Goal: Information Seeking & Learning: Learn about a topic

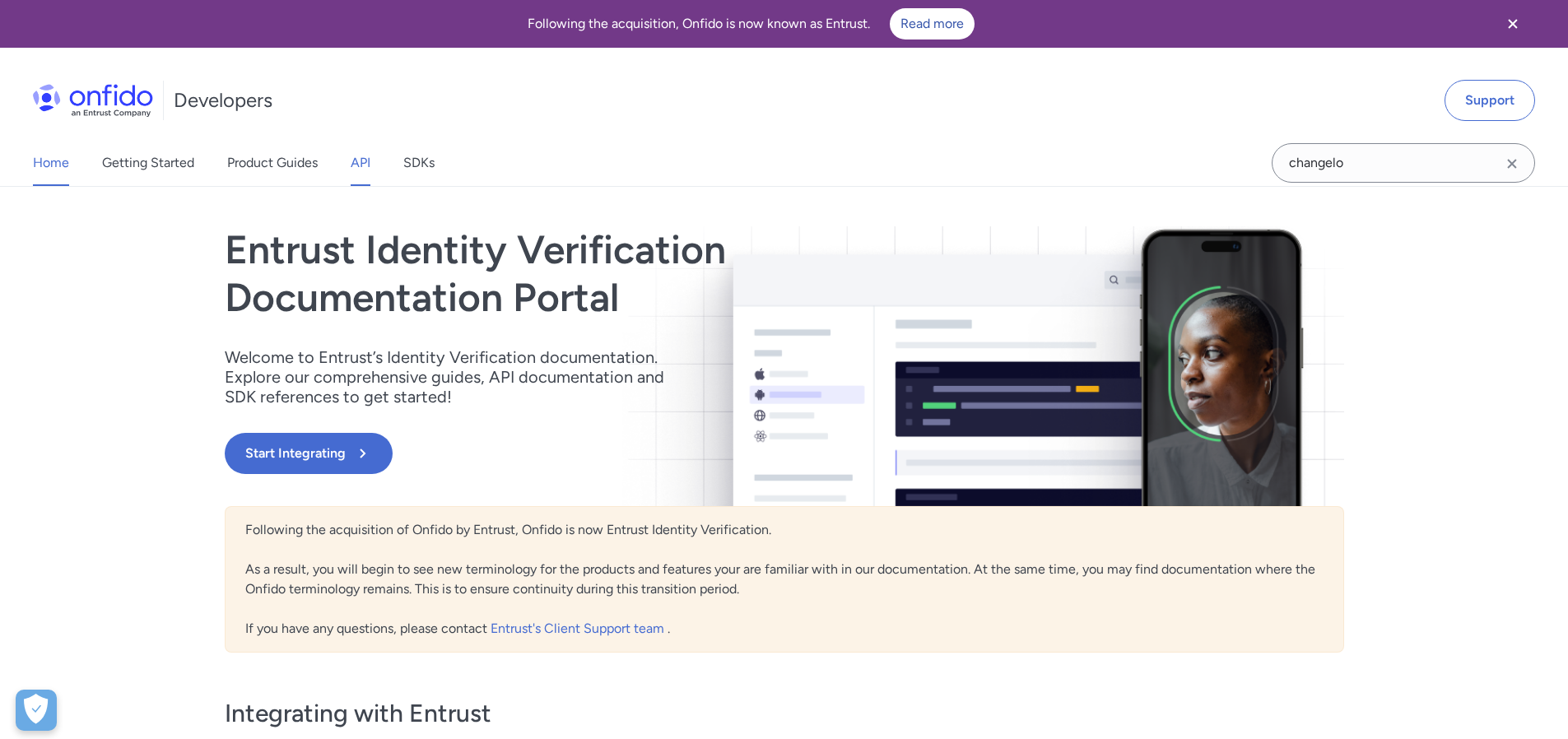
click at [367, 160] on link "API" at bounding box center [361, 163] width 20 height 46
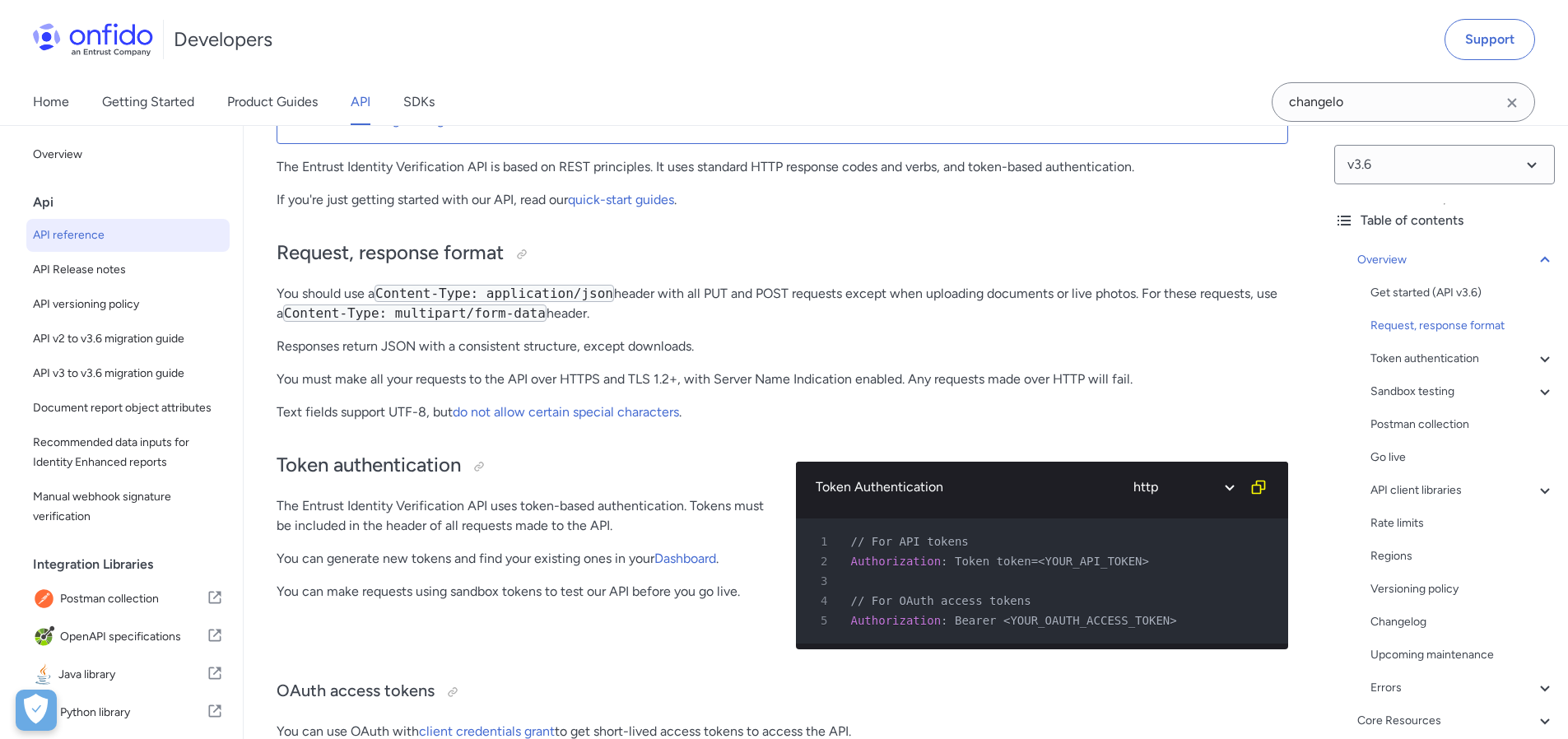
scroll to position [171, 0]
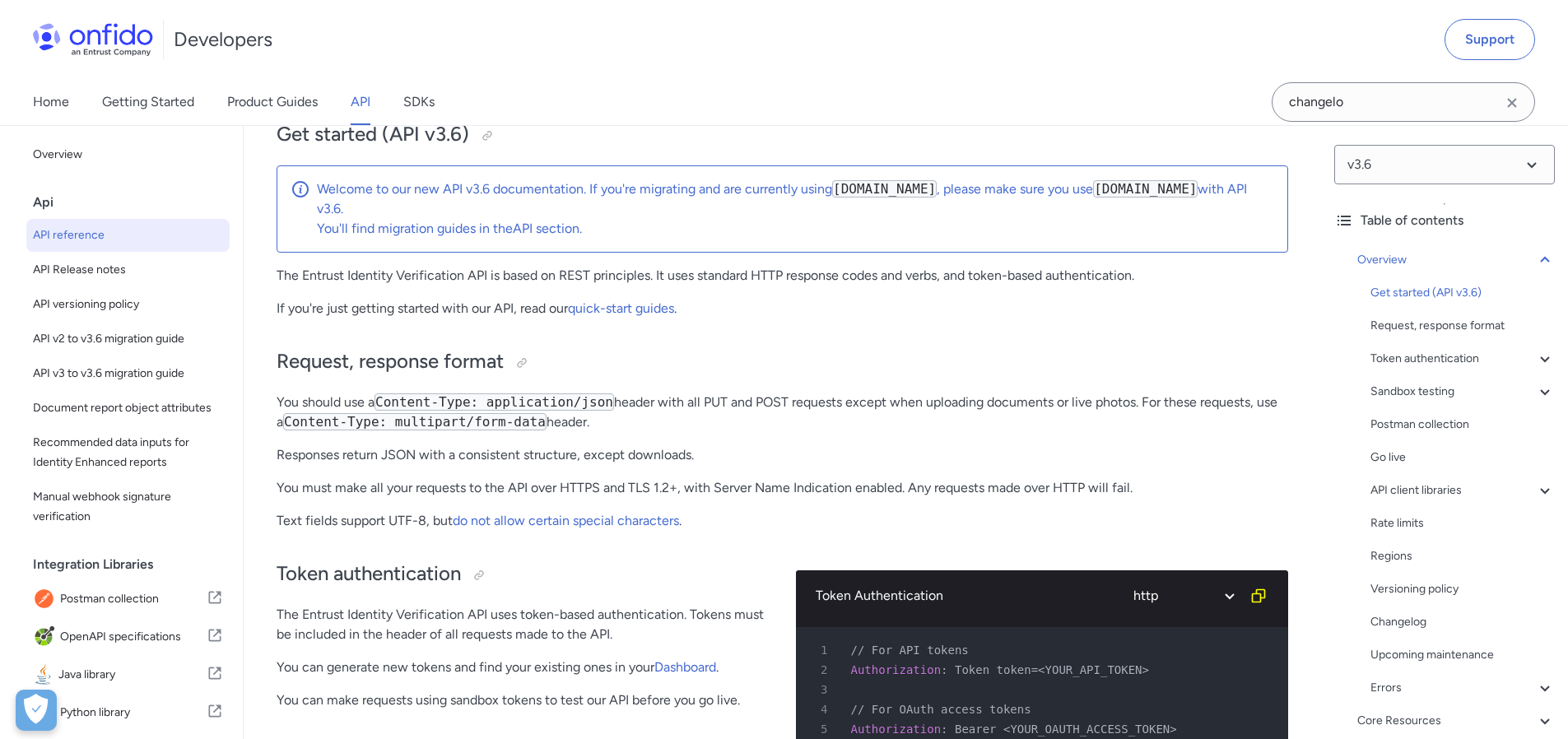
click at [787, 305] on p "If you're just getting started with our API, read our quick-start guides ." at bounding box center [783, 309] width 1012 height 20
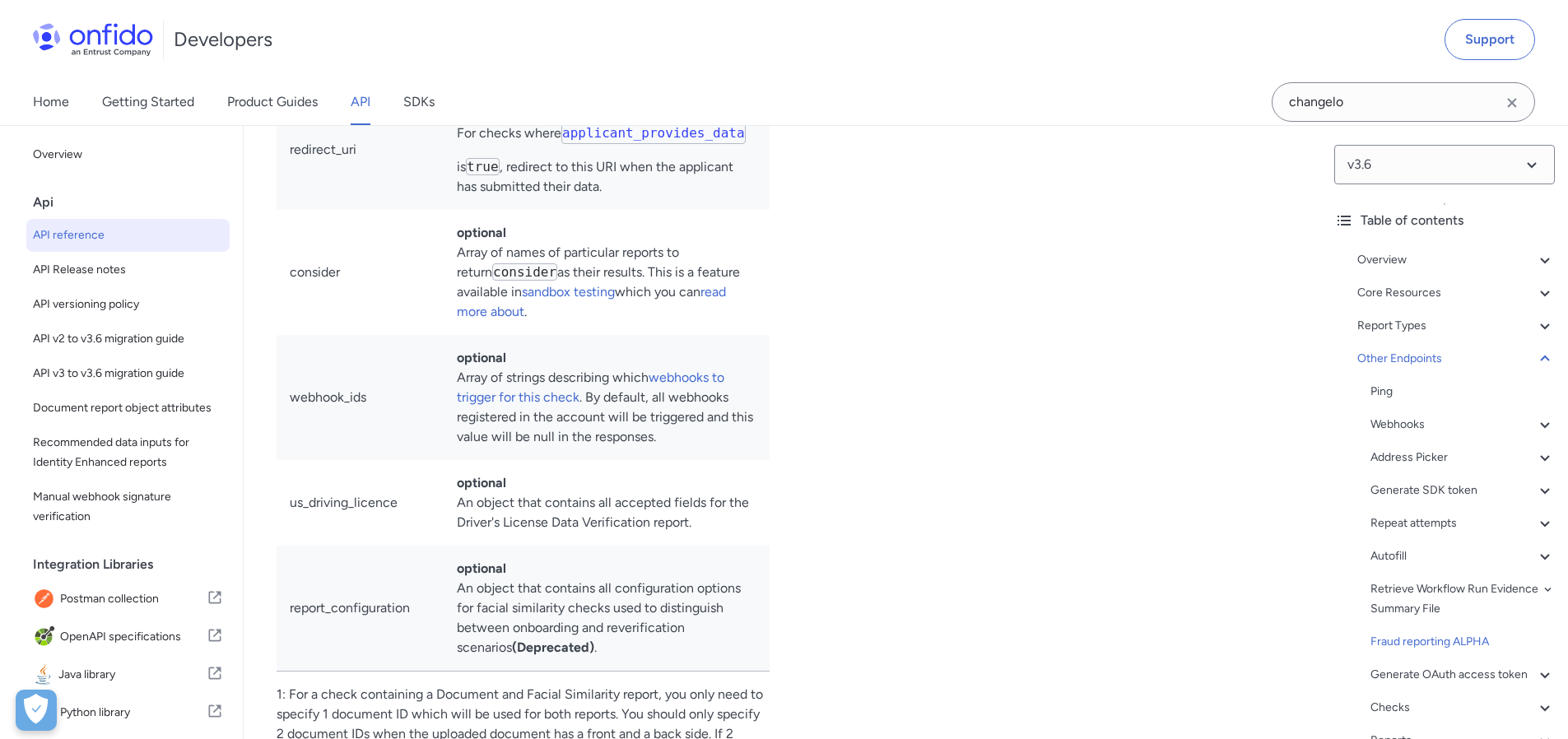
scroll to position [147496, 0]
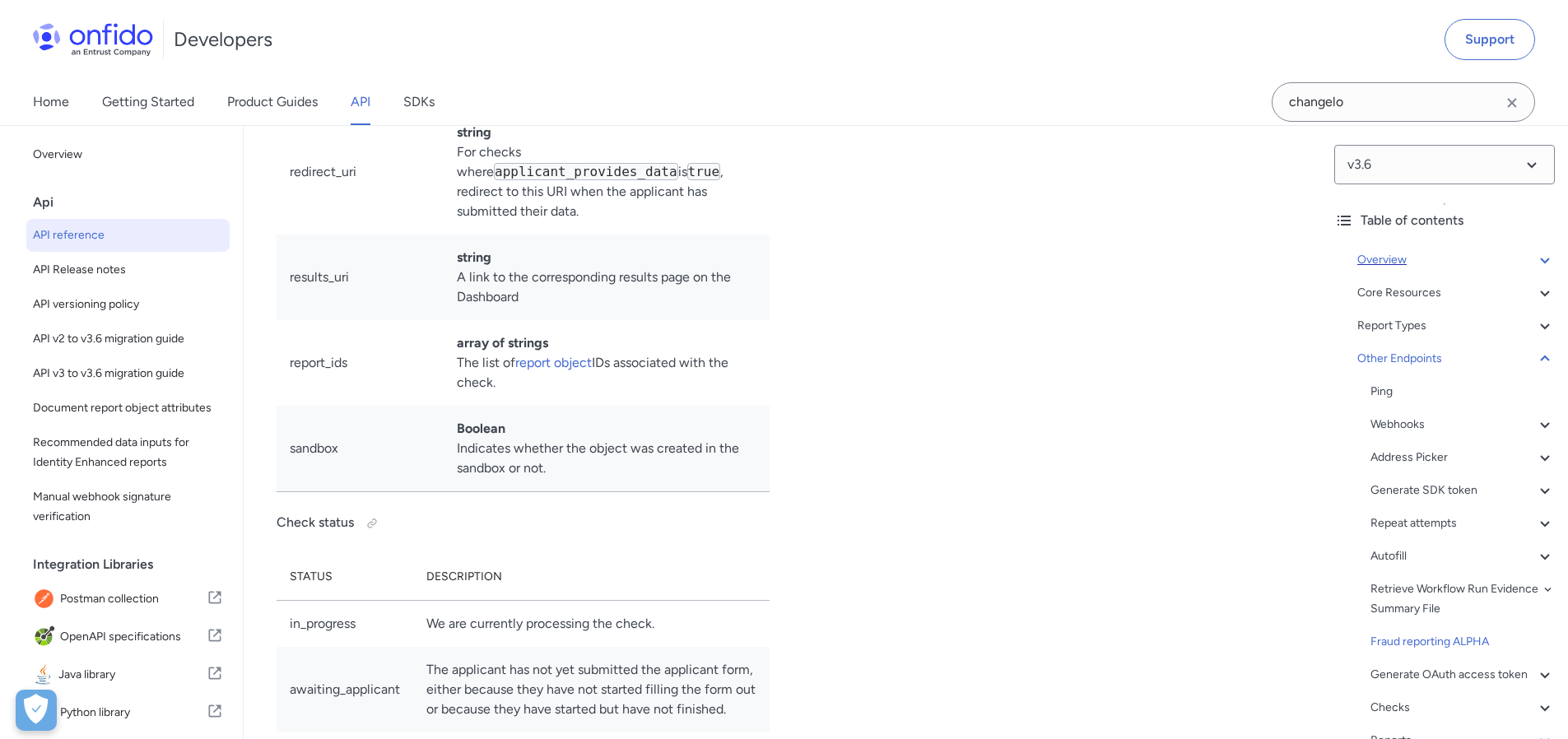
click at [1515, 263] on div "Overview" at bounding box center [1456, 260] width 197 height 20
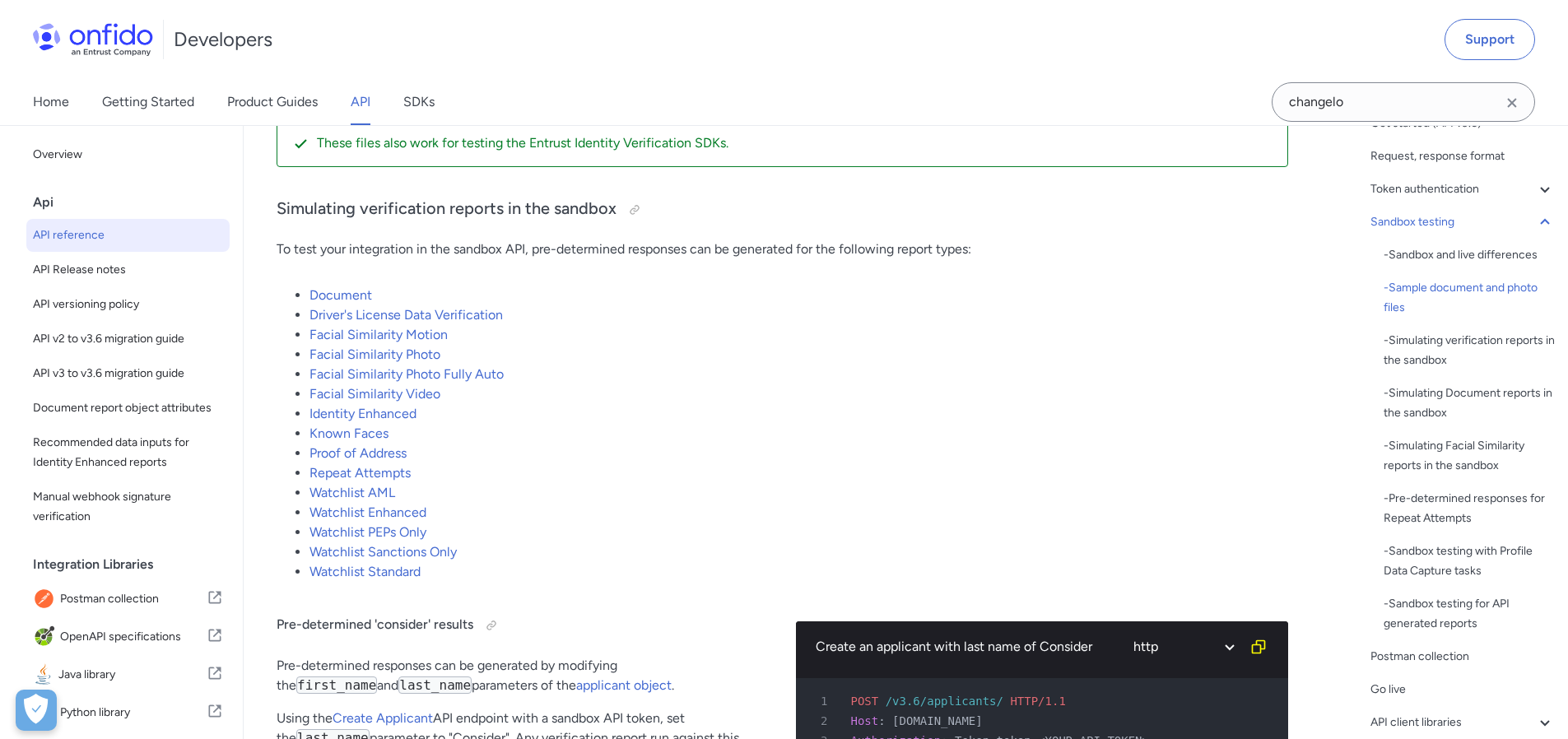
scroll to position [3168, 0]
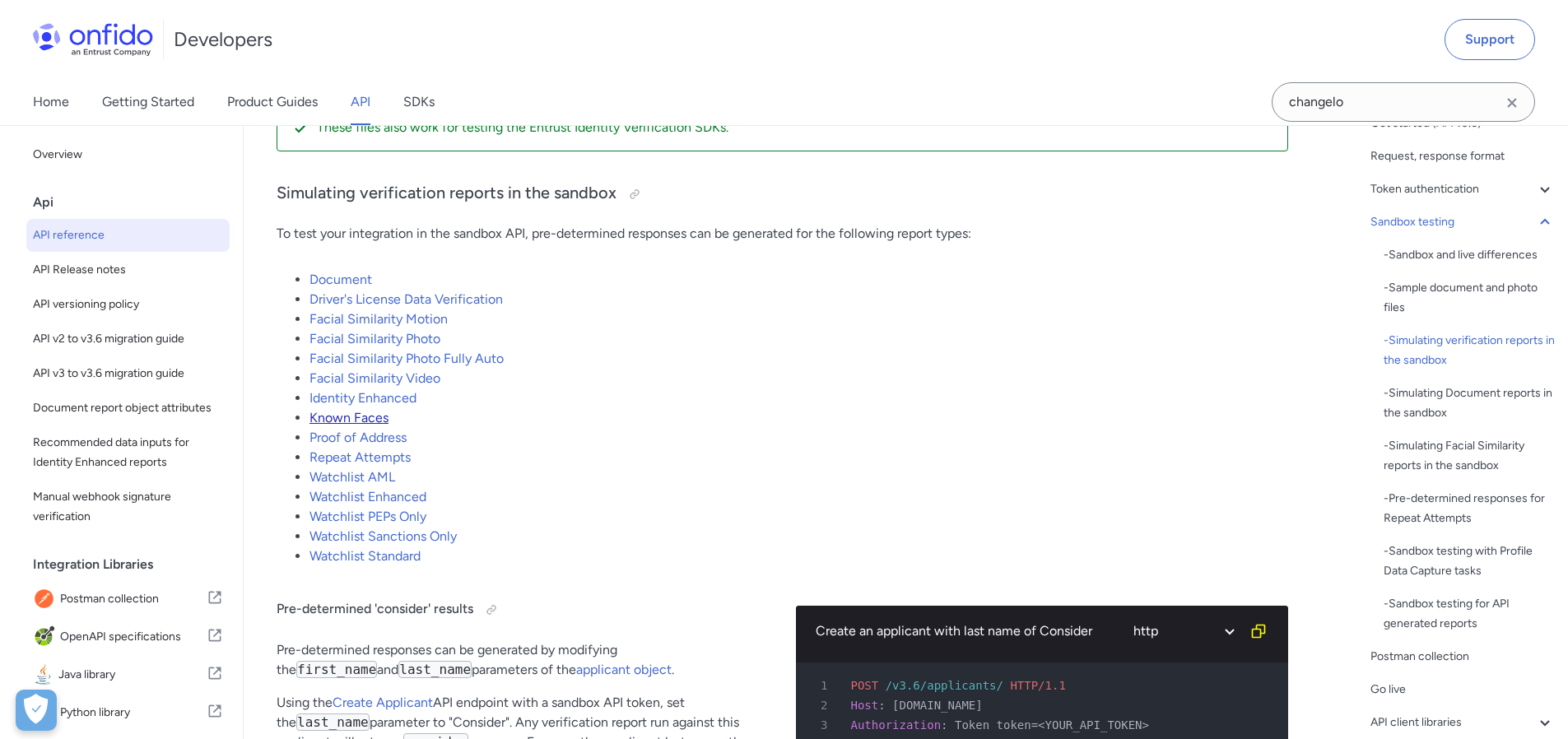
click at [353, 426] on link "Known Faces" at bounding box center [349, 418] width 79 height 16
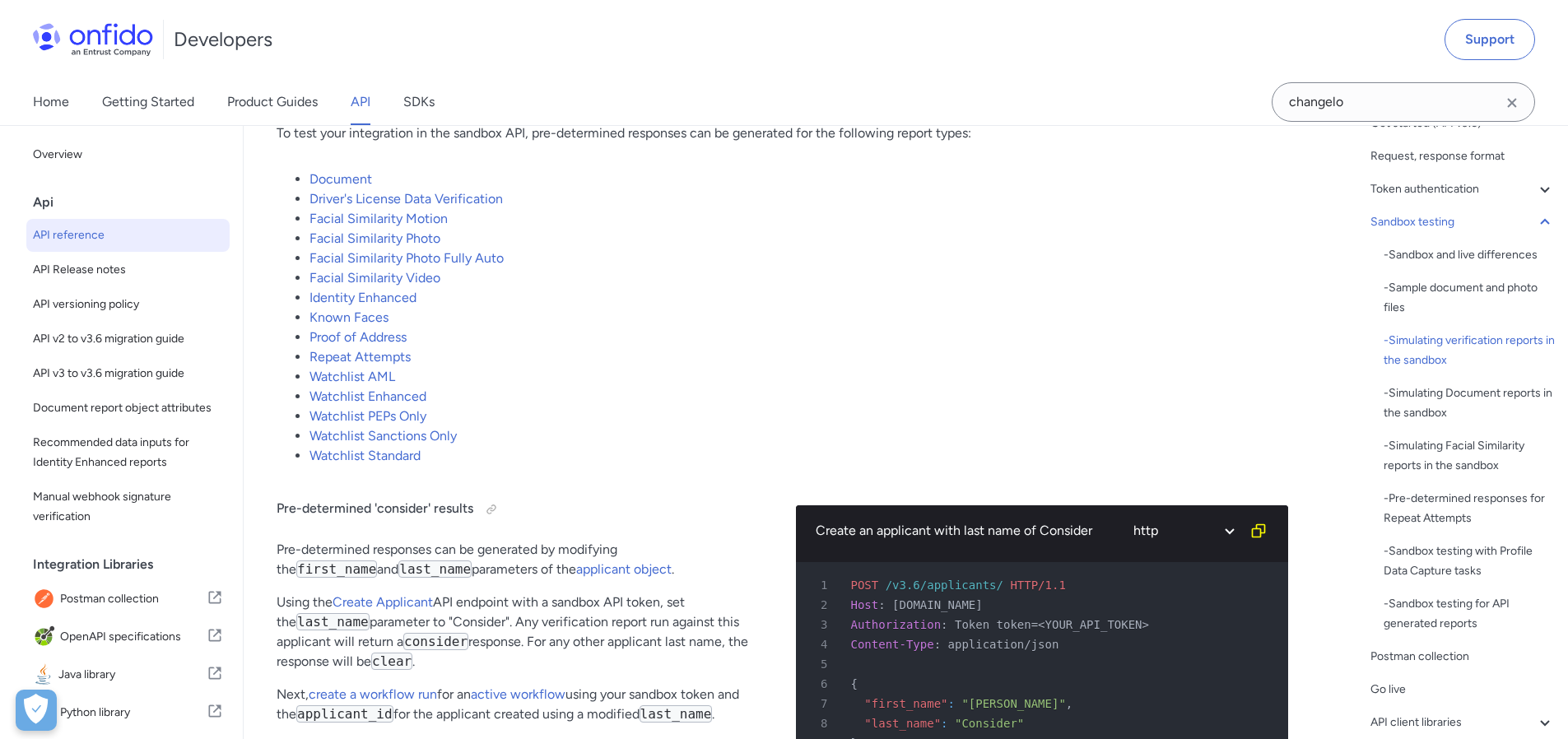
scroll to position [3398, 0]
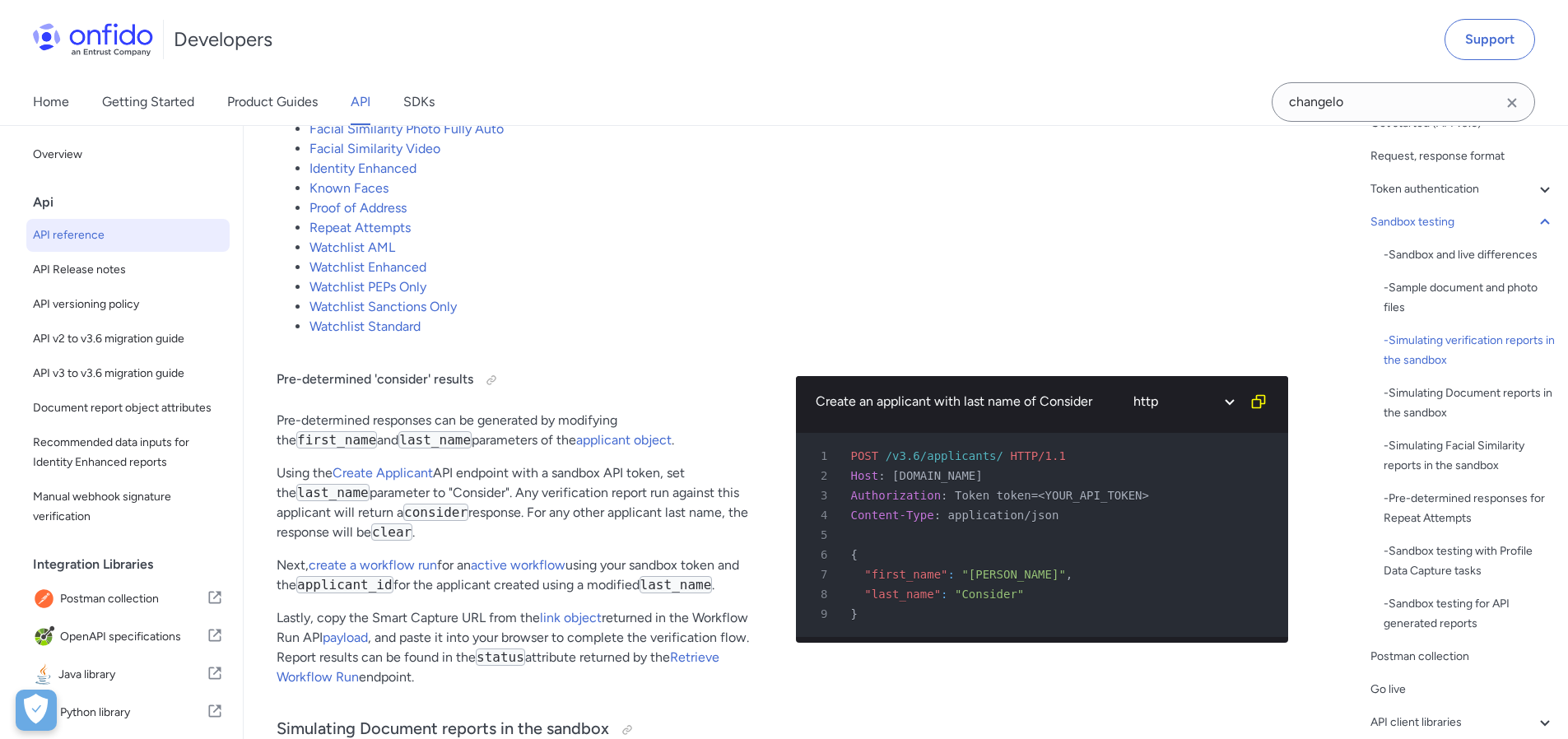
click at [552, 534] on p "Using the Create Applicant API endpoint with a sandbox API token, set the last_…" at bounding box center [523, 502] width 494 height 79
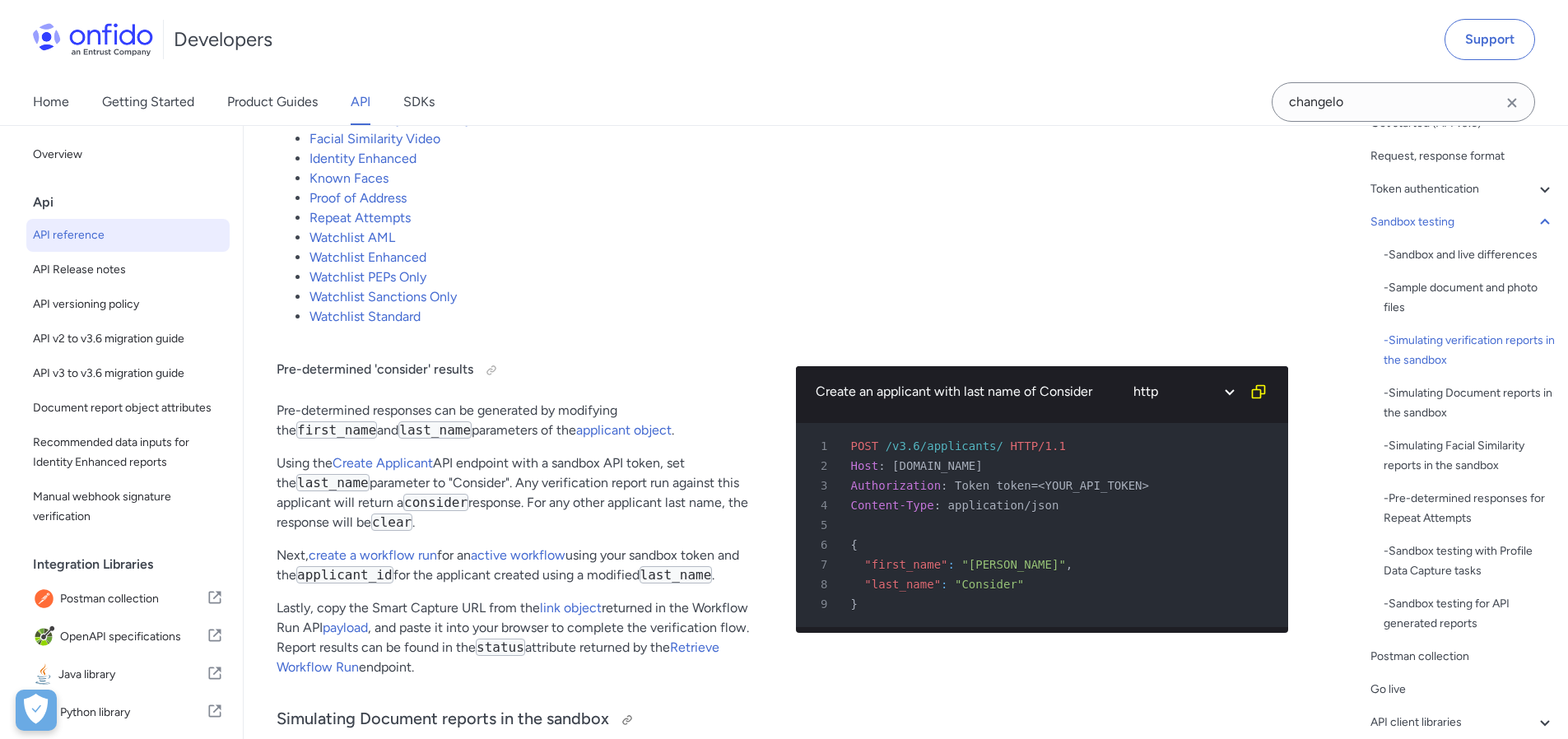
scroll to position [3405, 0]
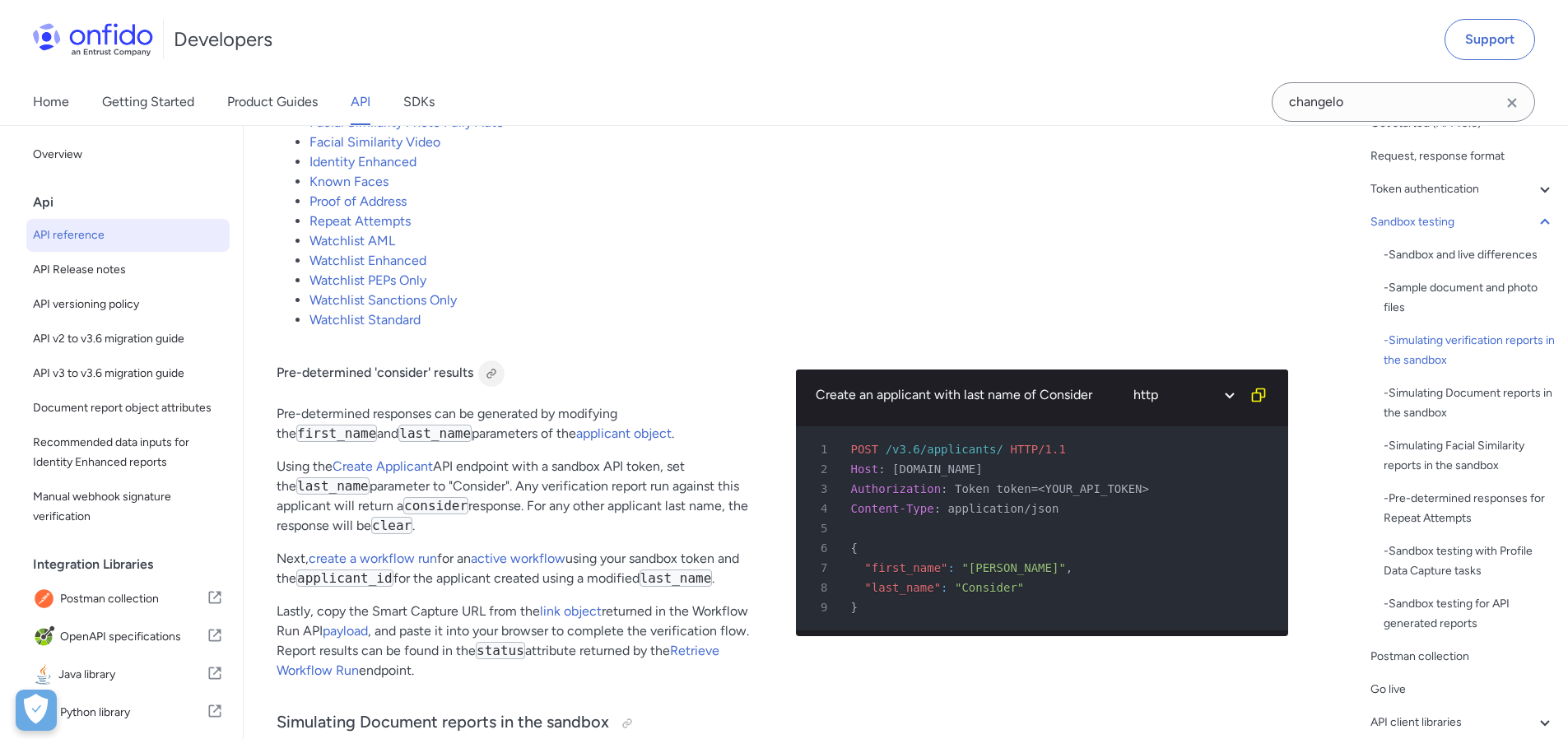
click at [489, 380] on div at bounding box center [491, 373] width 13 height 13
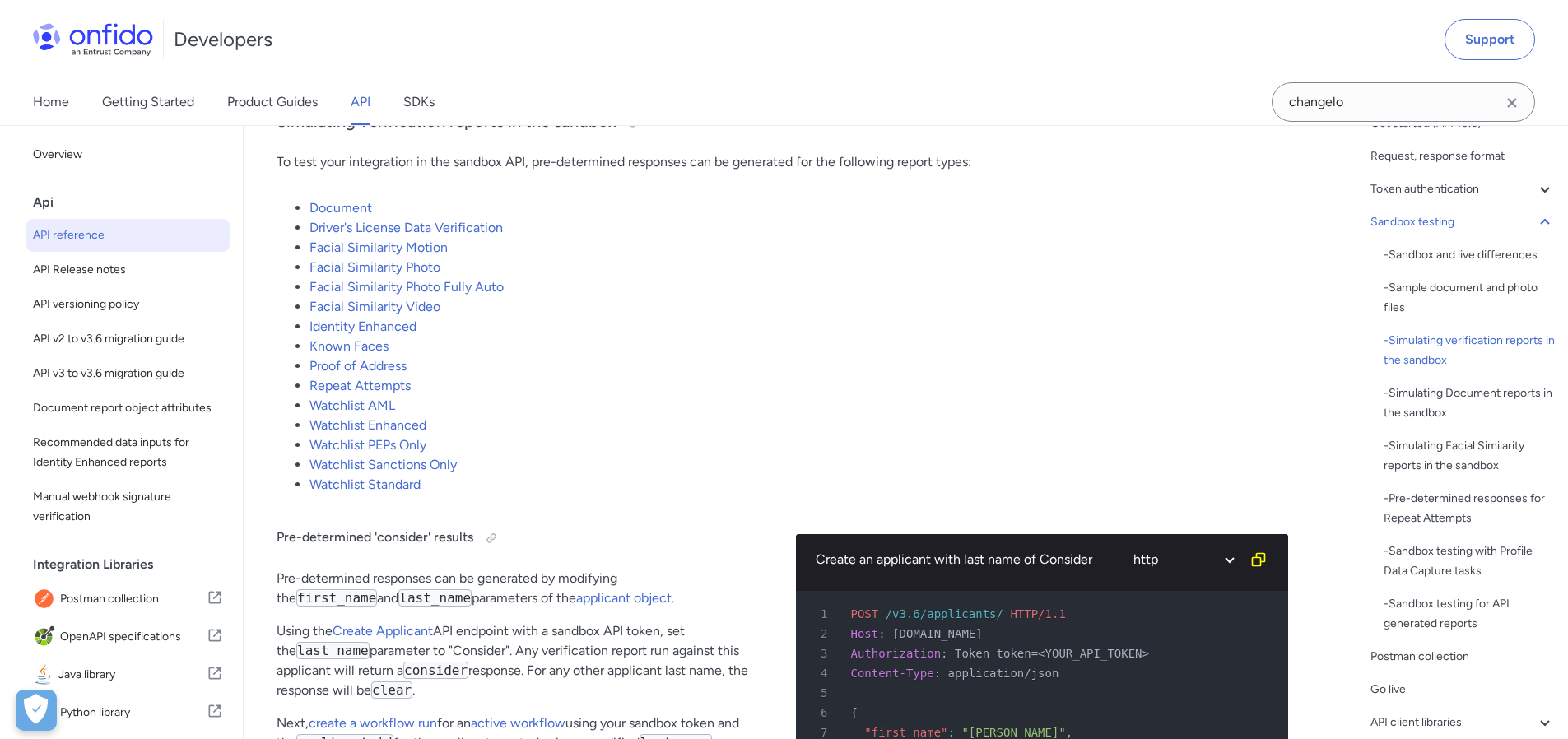
scroll to position [3221, 0]
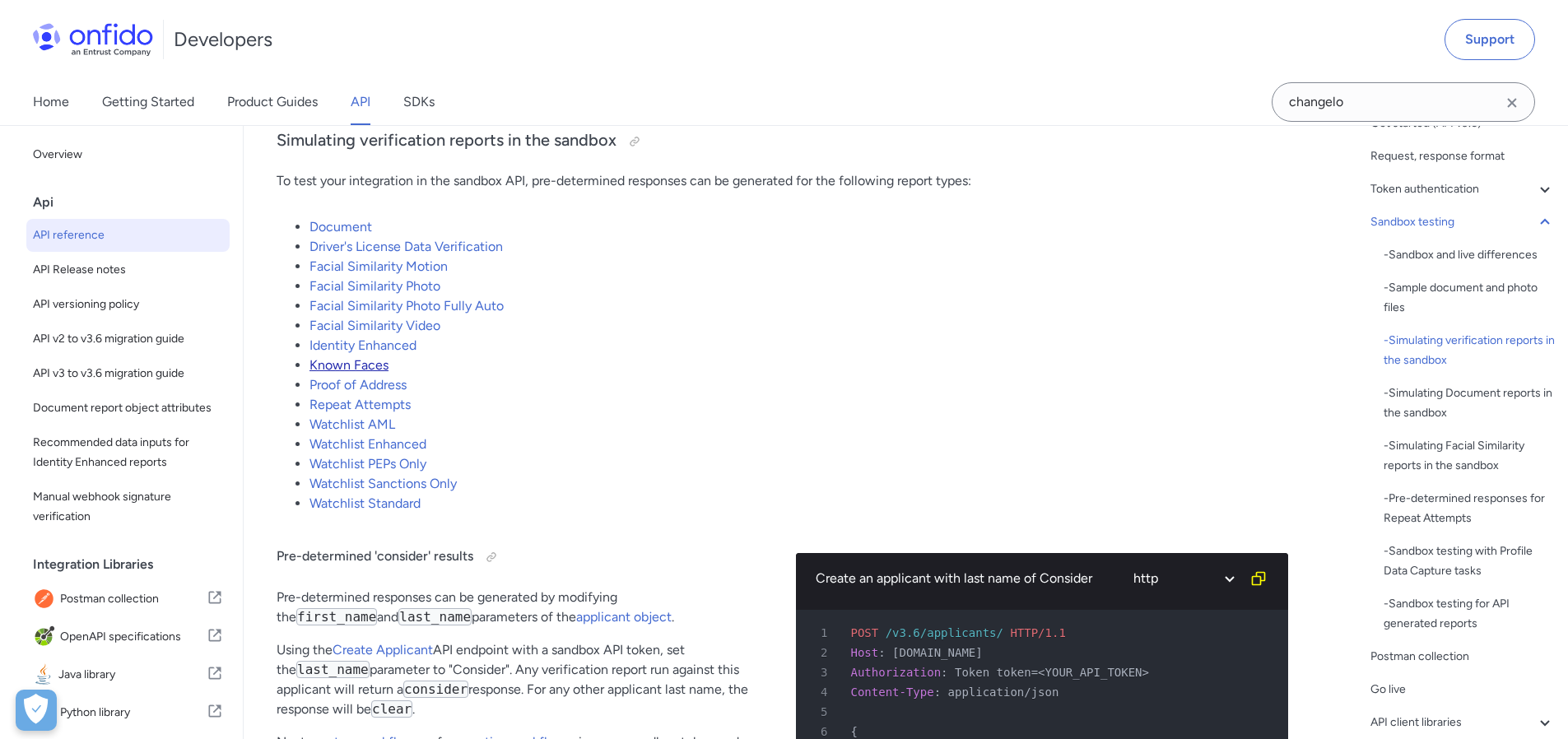
click at [351, 373] on link "Known Faces" at bounding box center [349, 365] width 79 height 16
click at [356, 347] on li "Identity Enhanced" at bounding box center [799, 345] width 979 height 20
click at [353, 353] on link "Identity Enhanced" at bounding box center [363, 345] width 107 height 16
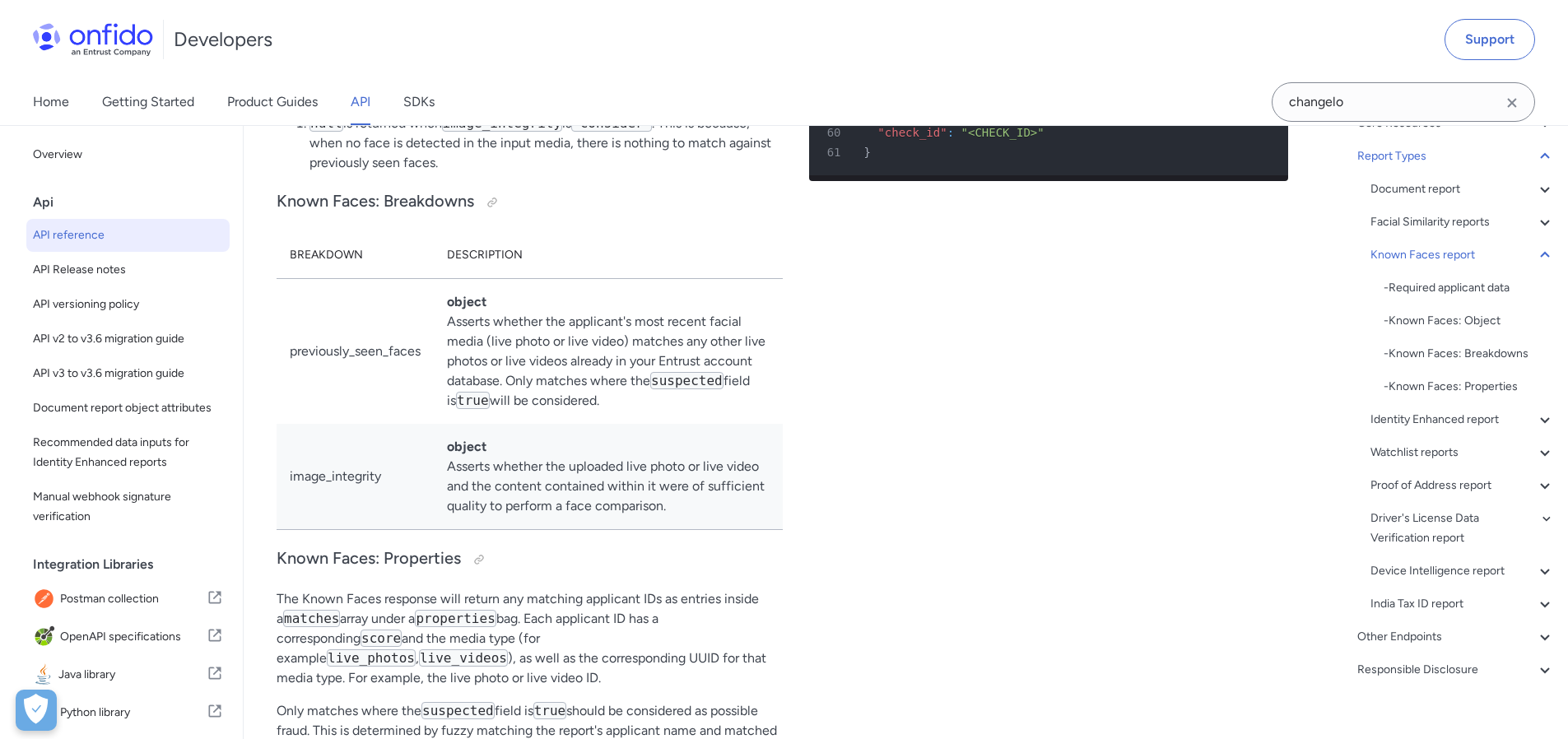
scroll to position [89567, 0]
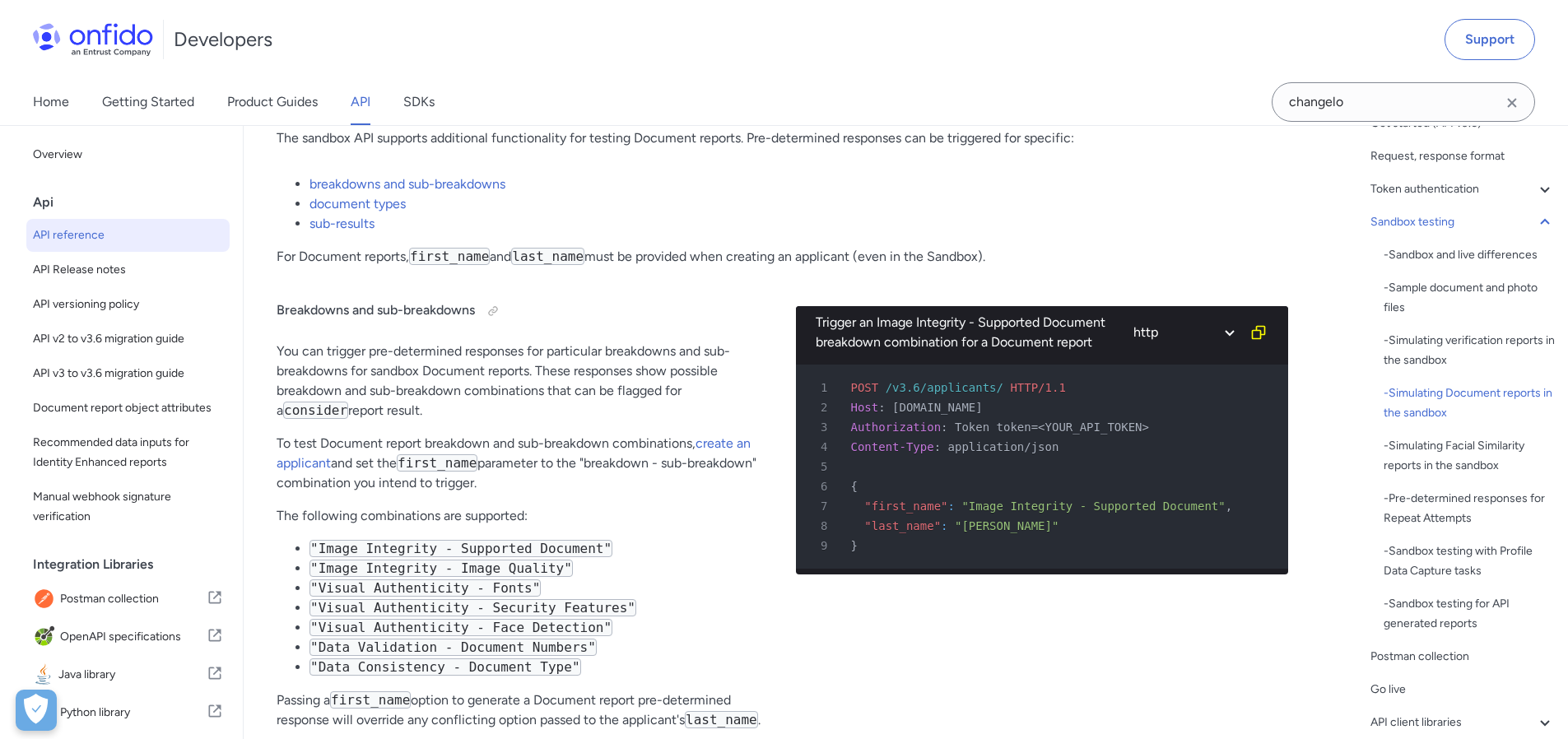
scroll to position [4049, 0]
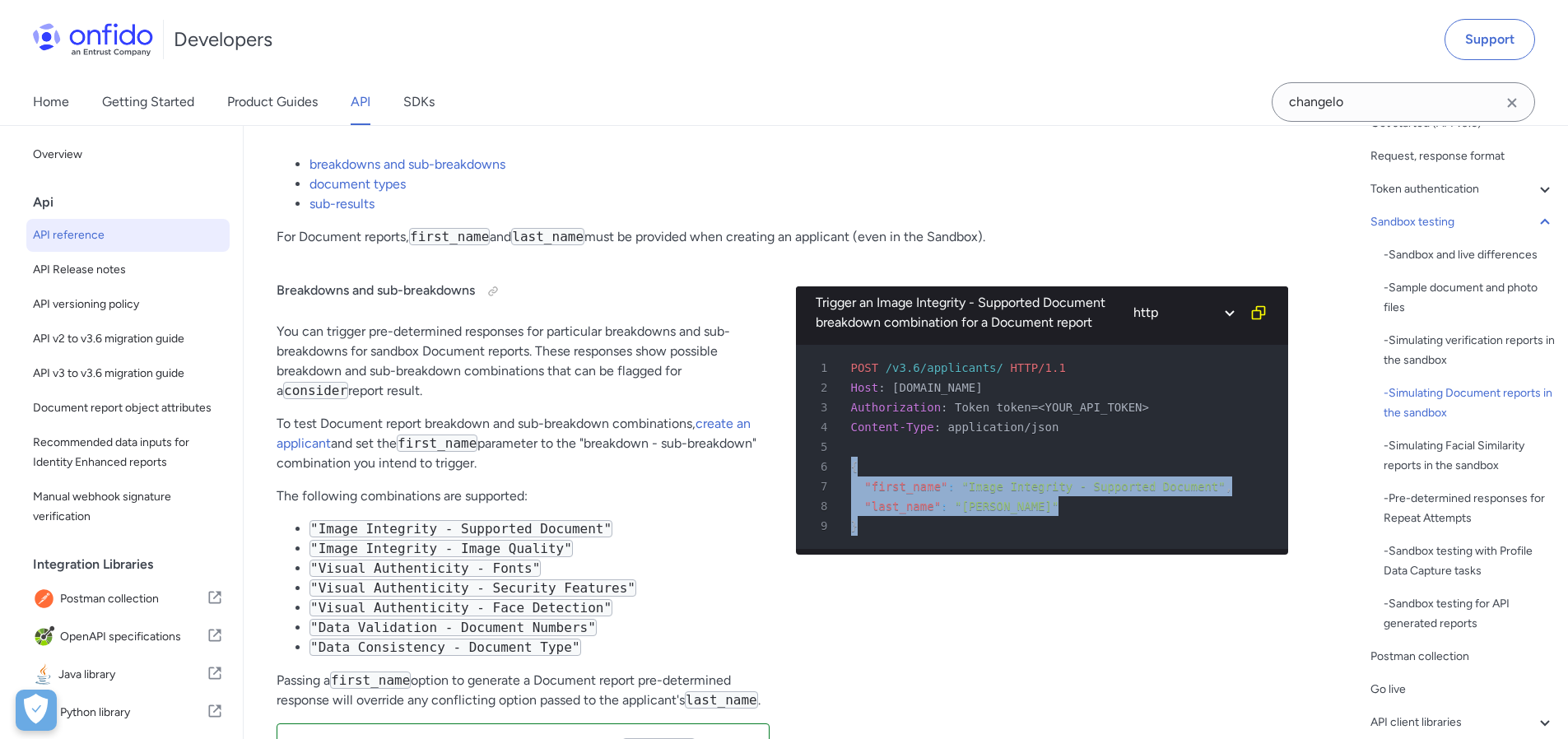
drag, startPoint x: 888, startPoint y: 536, endPoint x: 843, endPoint y: 484, distance: 68.8
click at [843, 484] on pre "1 POST /v3.6/applicants/ HTTP/1.1 2 Host : [DOMAIN_NAME] 3 Authorization : Toke…" at bounding box center [1042, 447] width 494 height 204
copy pre "{ 7 "first_name" : "Image Integrity - Supported Document" , 8 "last_name" : "[P…"
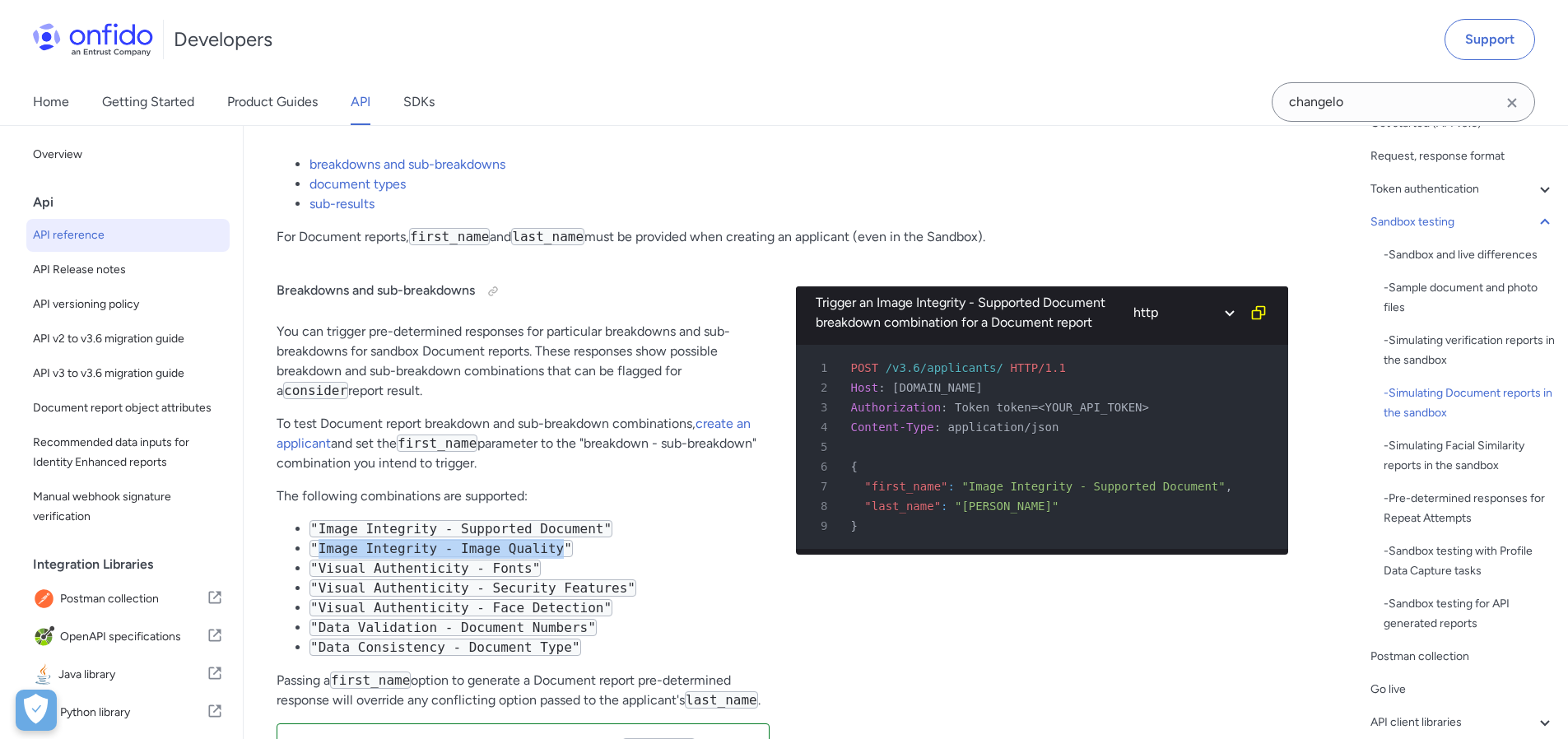
drag, startPoint x: 320, startPoint y: 560, endPoint x: 565, endPoint y: 559, distance: 245.0
click at [565, 558] on code ""Image Integrity - Image Quality"" at bounding box center [441, 548] width 263 height 17
copy code "Image Integrity - Image Quality"
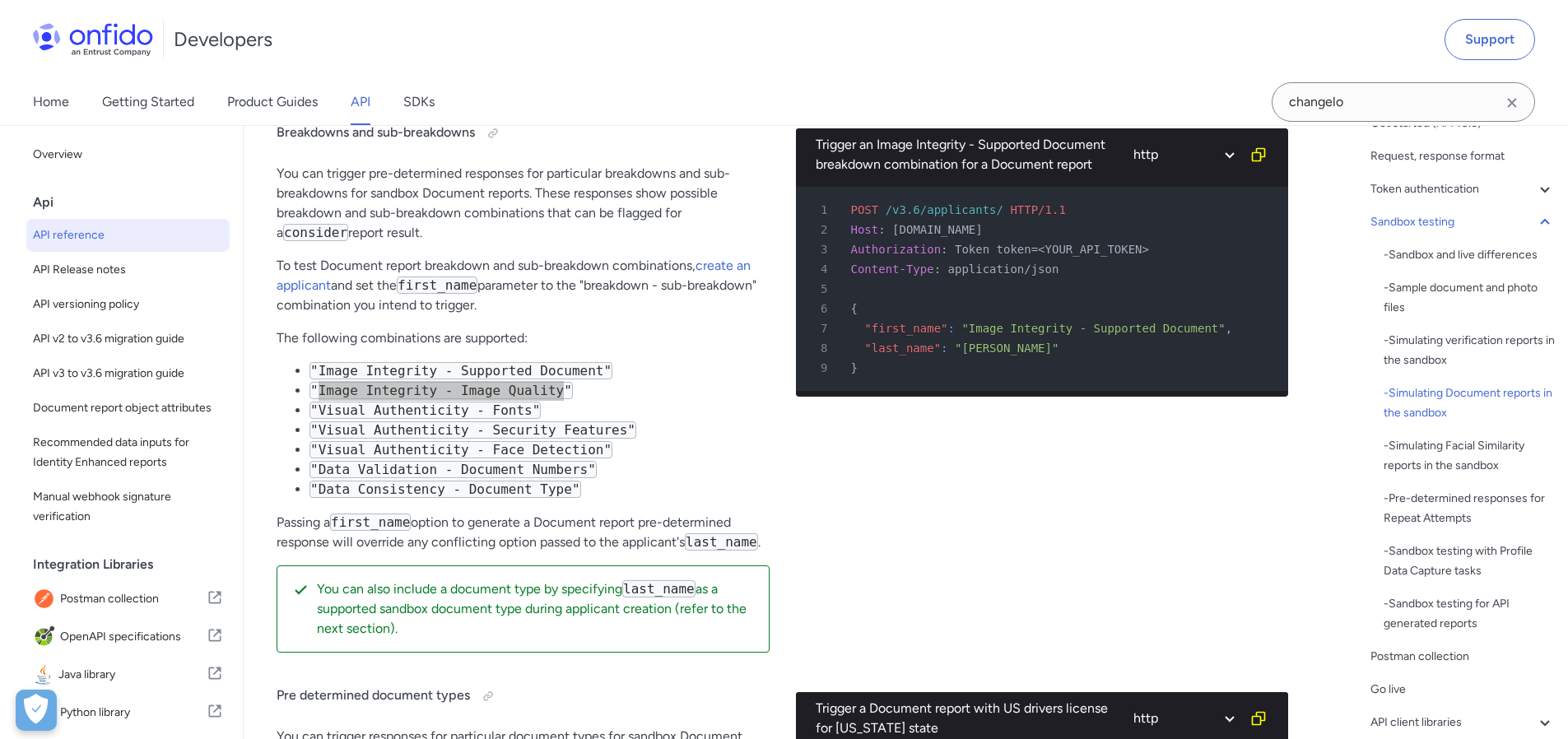
scroll to position [4192, 0]
